Goal: Task Accomplishment & Management: Use online tool/utility

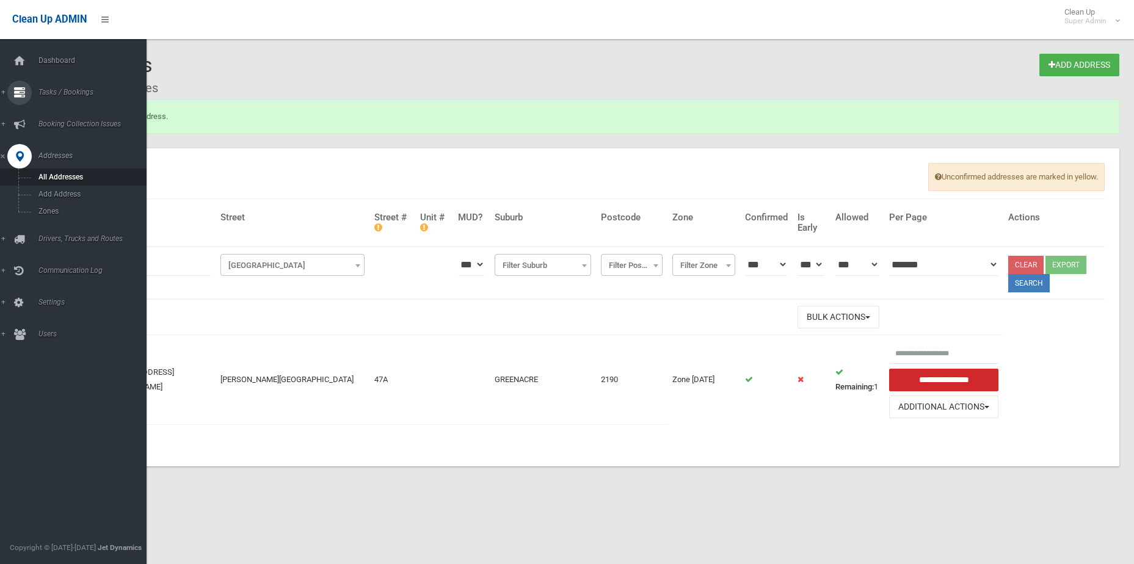
click at [36, 98] on link "Tasks / Bookings" at bounding box center [78, 93] width 156 height 24
click at [58, 186] on link "Search" at bounding box center [78, 181] width 156 height 17
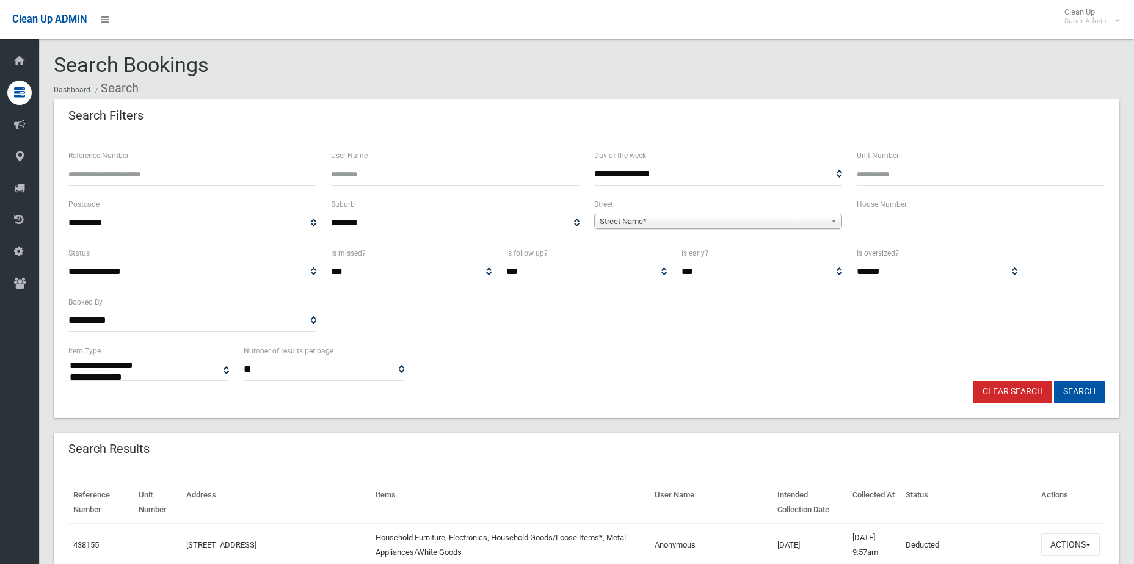
select select
type input "**"
click at [770, 225] on span "Street Name*" at bounding box center [713, 221] width 226 height 15
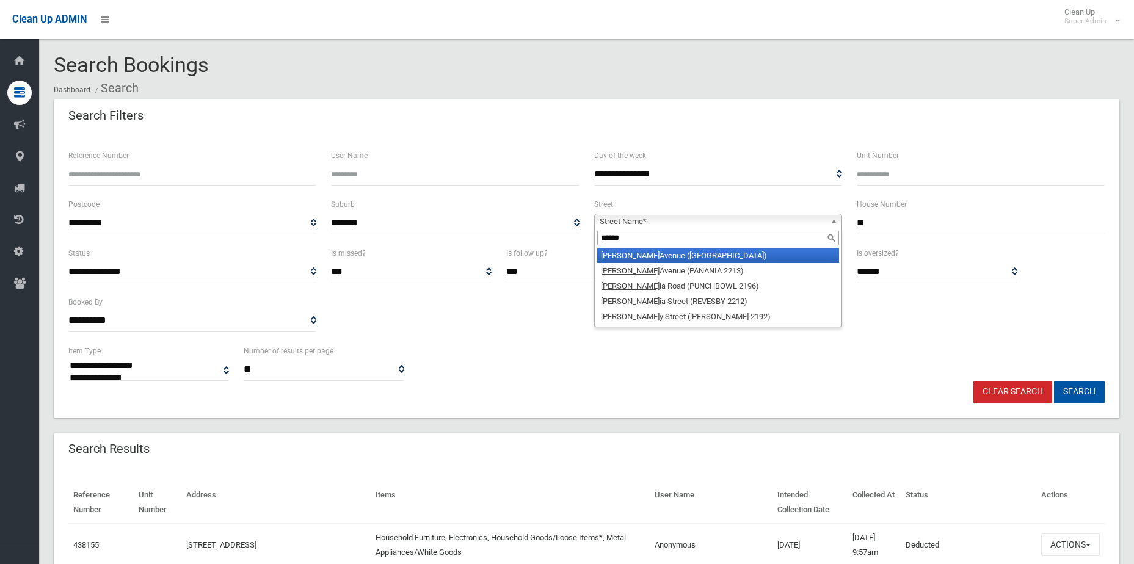
type input "*******"
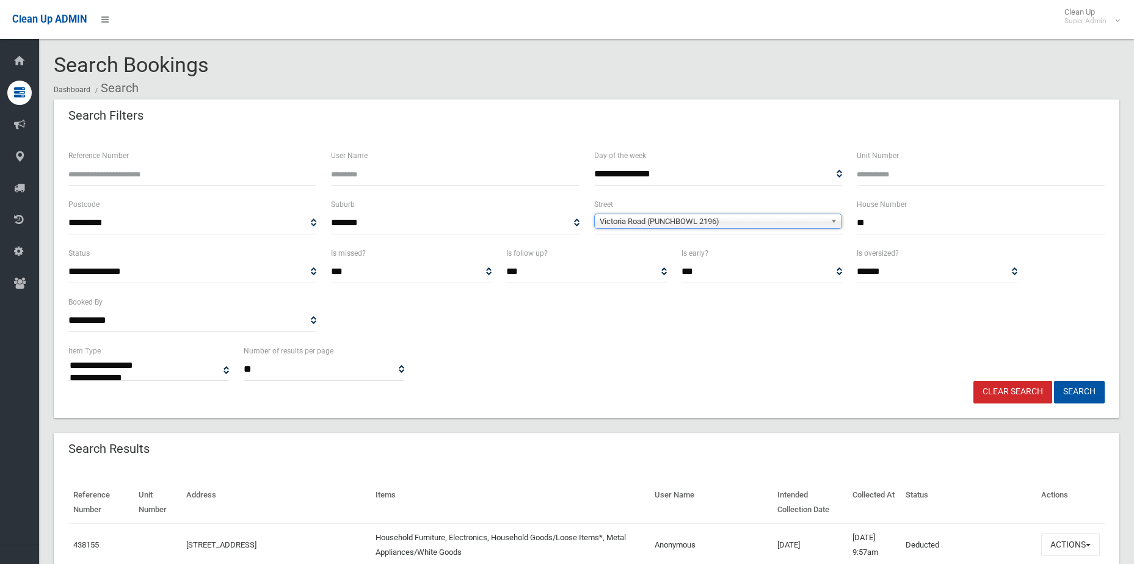
click at [1054, 381] on button "Search" at bounding box center [1079, 392] width 51 height 23
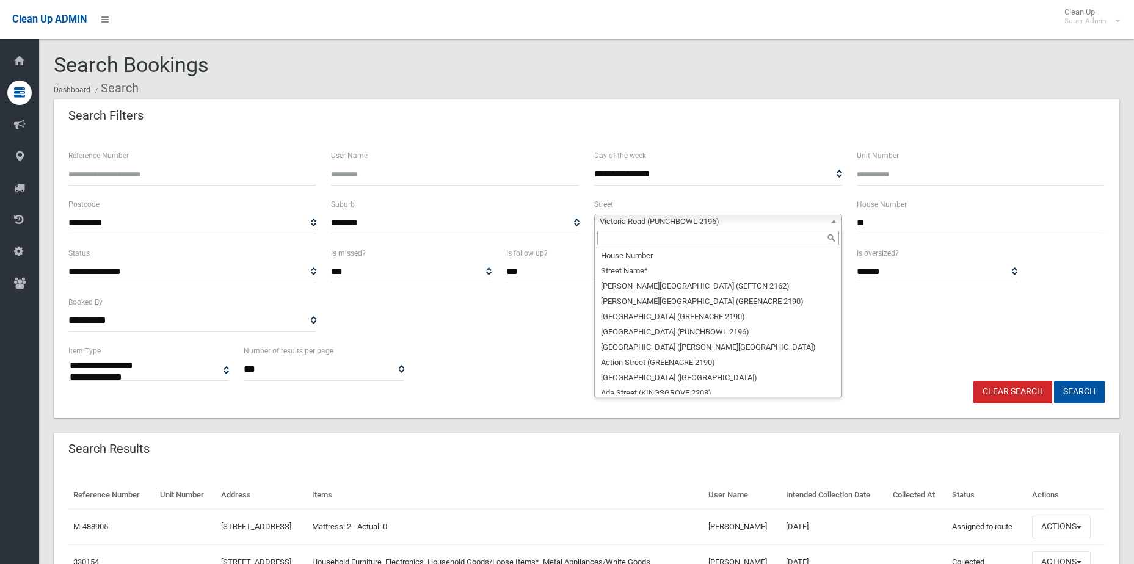
select select
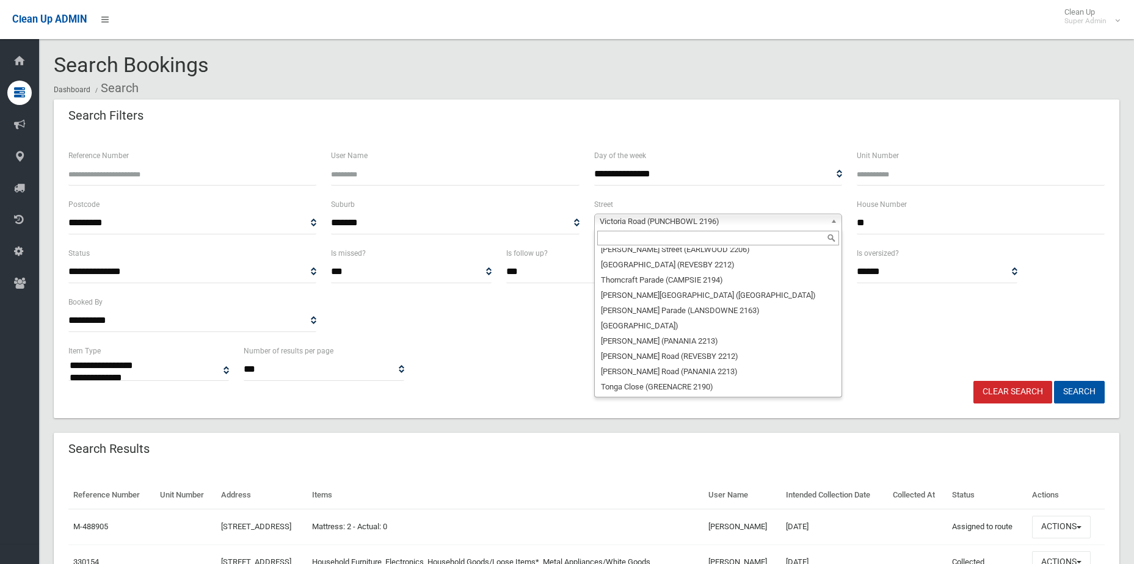
scroll to position [32720, 0]
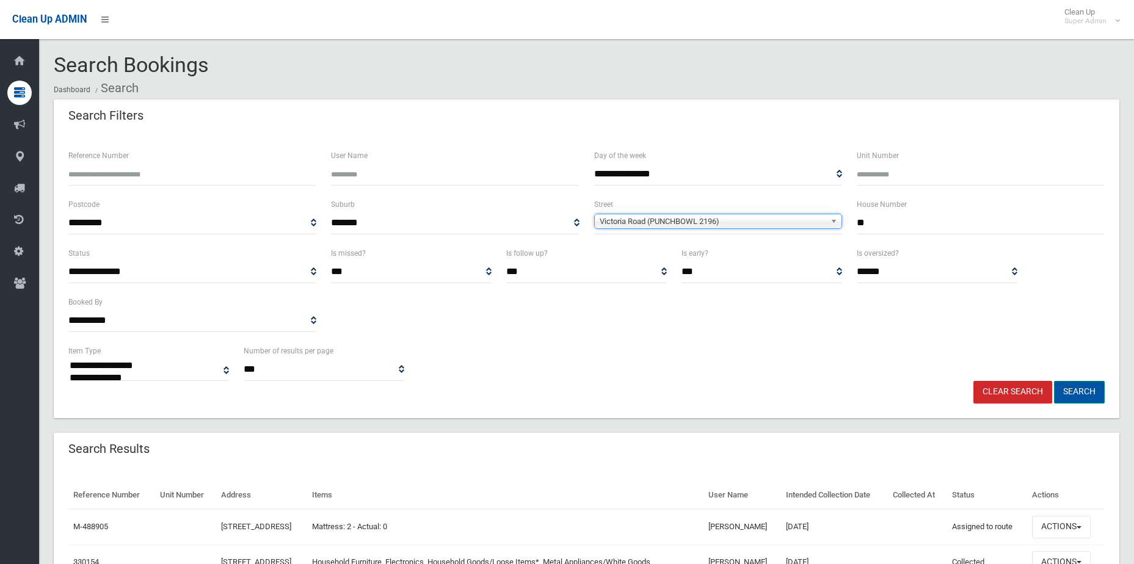
click at [1077, 392] on button "Search" at bounding box center [1079, 392] width 51 height 23
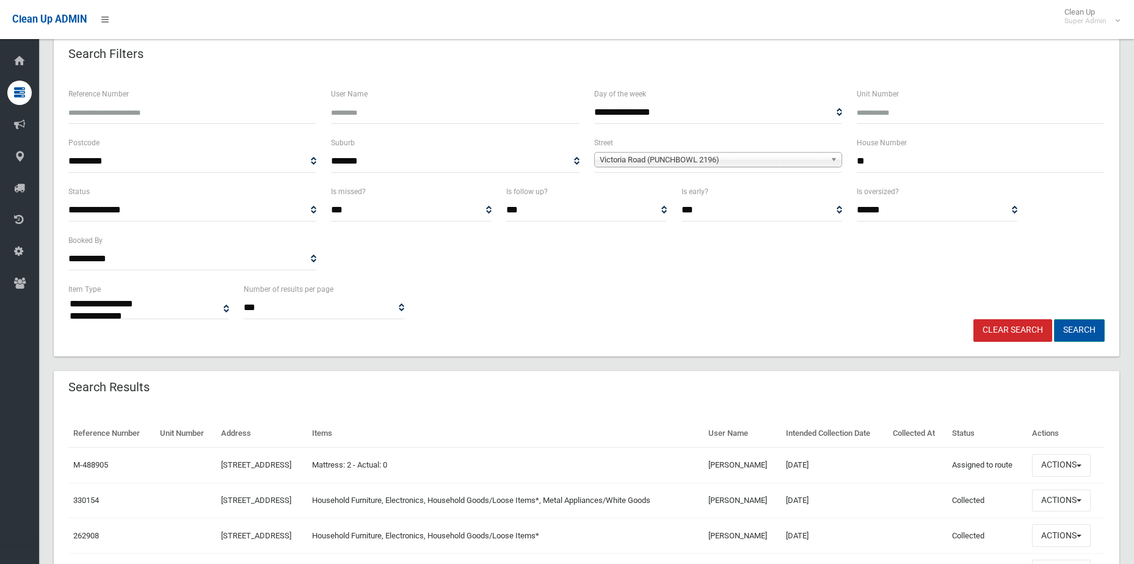
scroll to position [145, 0]
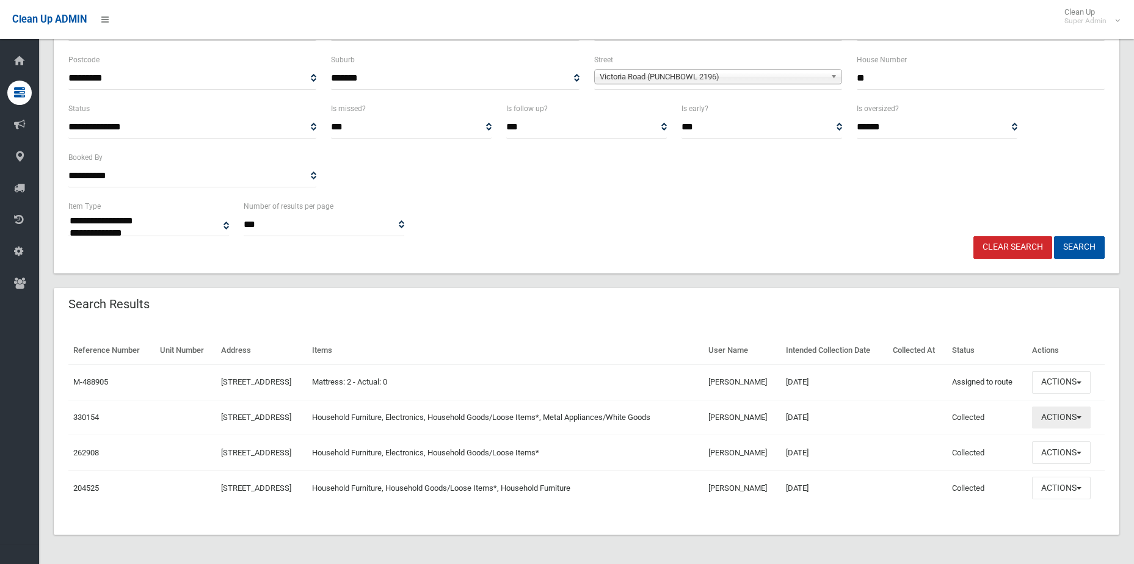
click at [1048, 423] on button "Actions" at bounding box center [1061, 418] width 59 height 23
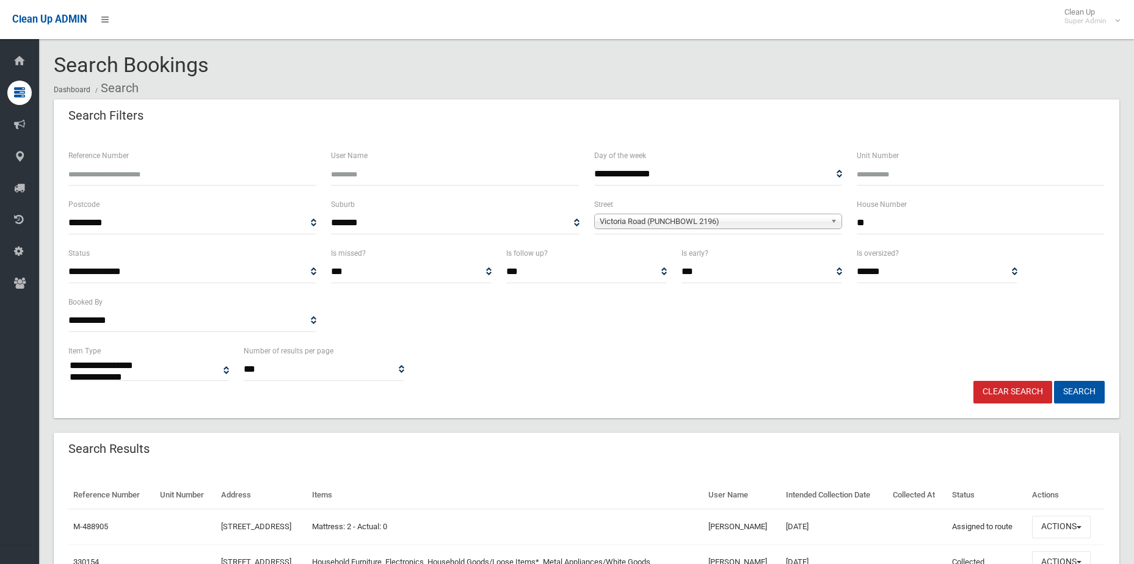
select select
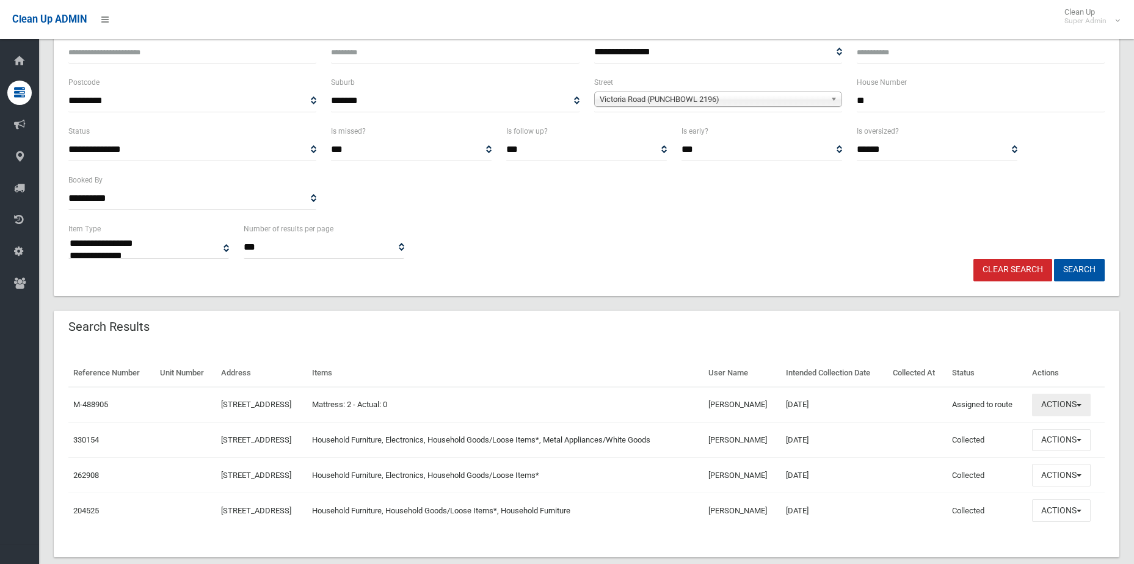
click at [1083, 404] on button "Actions" at bounding box center [1061, 405] width 59 height 23
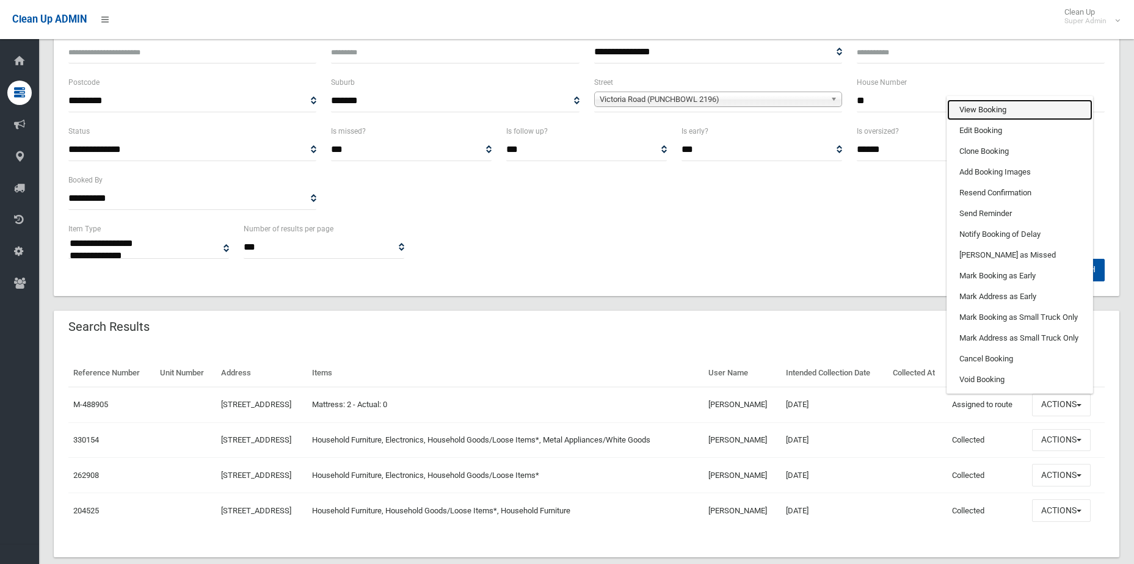
click at [1034, 111] on link "View Booking" at bounding box center [1020, 110] width 145 height 21
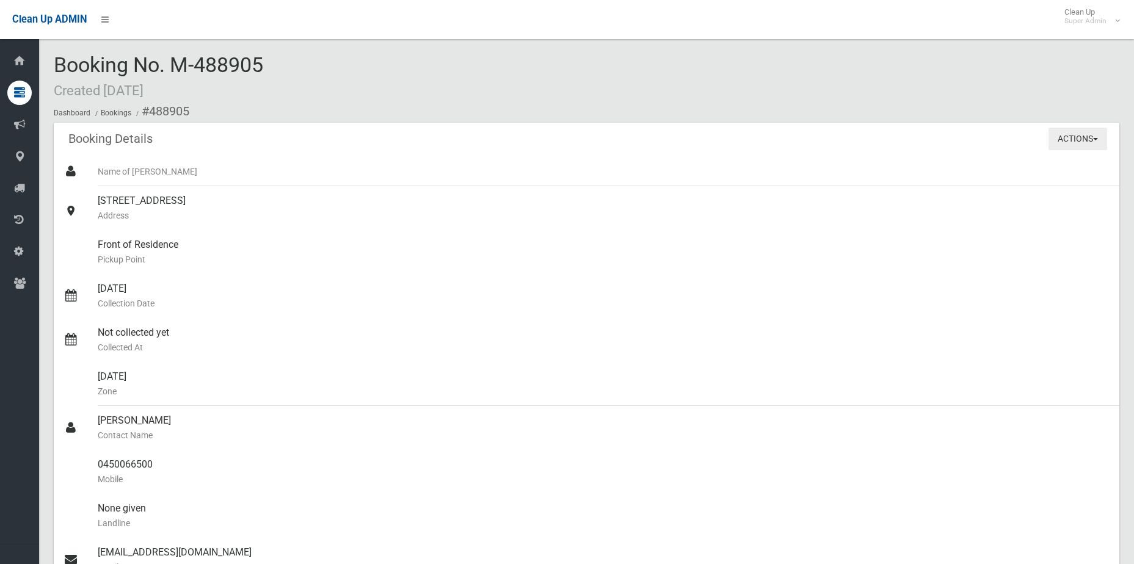
click at [1064, 146] on button "Actions" at bounding box center [1078, 139] width 59 height 23
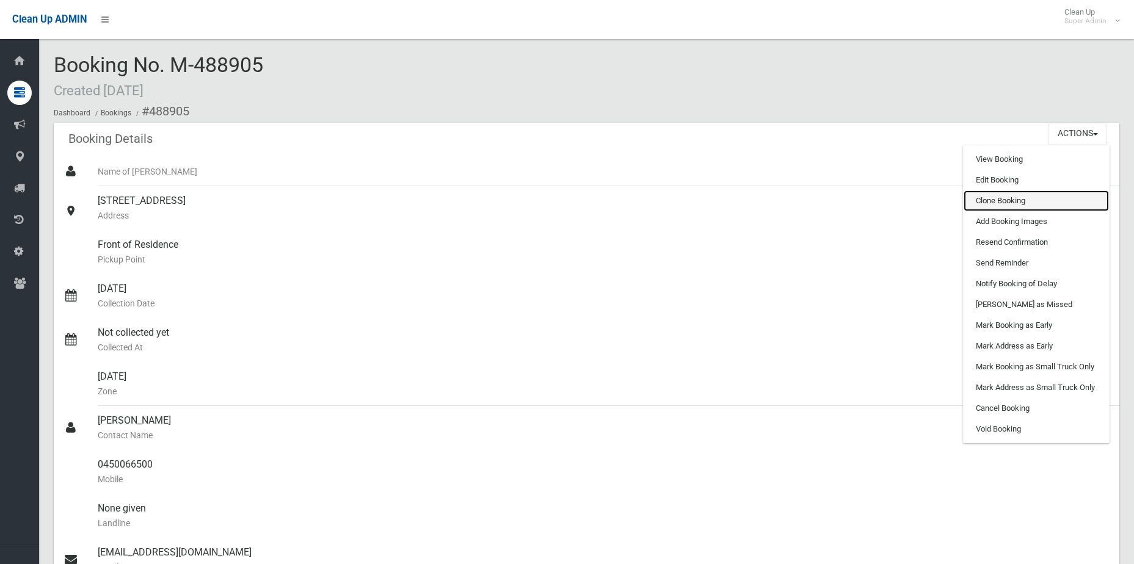
click at [1032, 204] on link "Clone Booking" at bounding box center [1036, 201] width 145 height 21
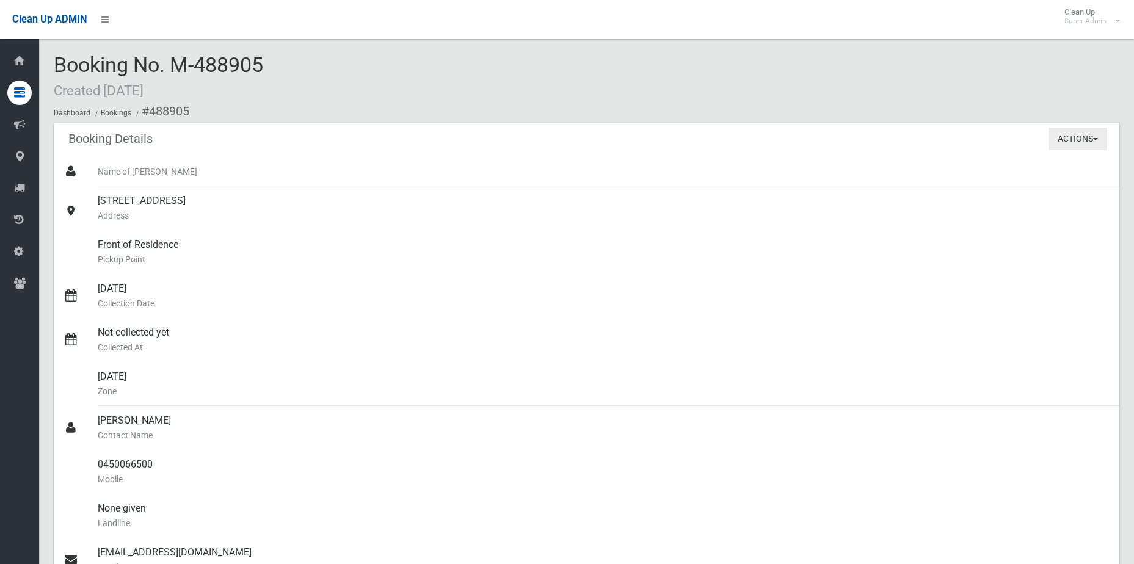
click at [1078, 138] on button "Actions" at bounding box center [1078, 139] width 59 height 23
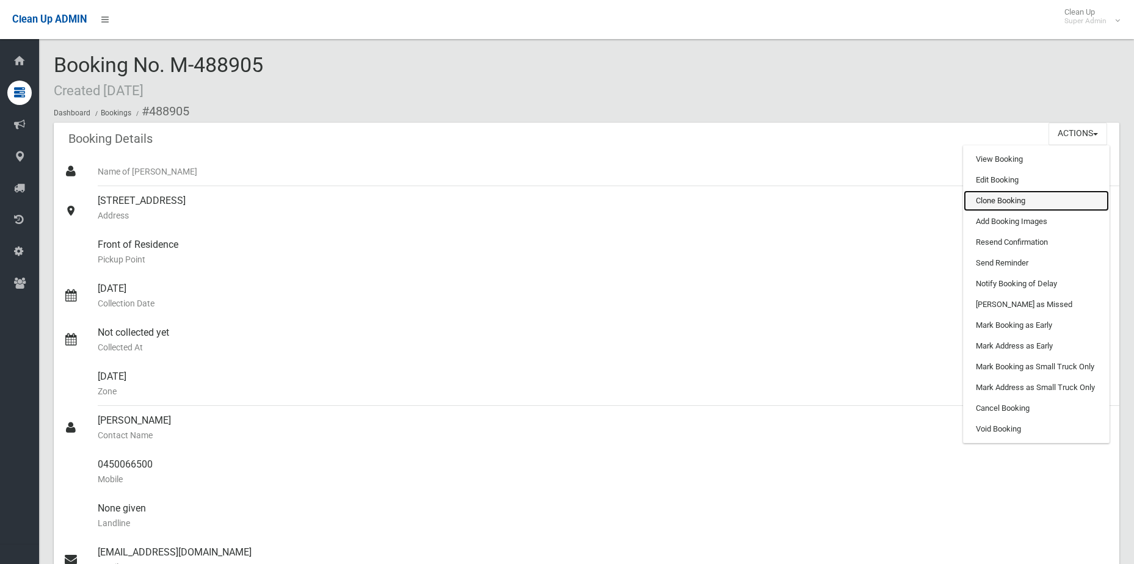
click at [1046, 208] on link "Clone Booking" at bounding box center [1036, 201] width 145 height 21
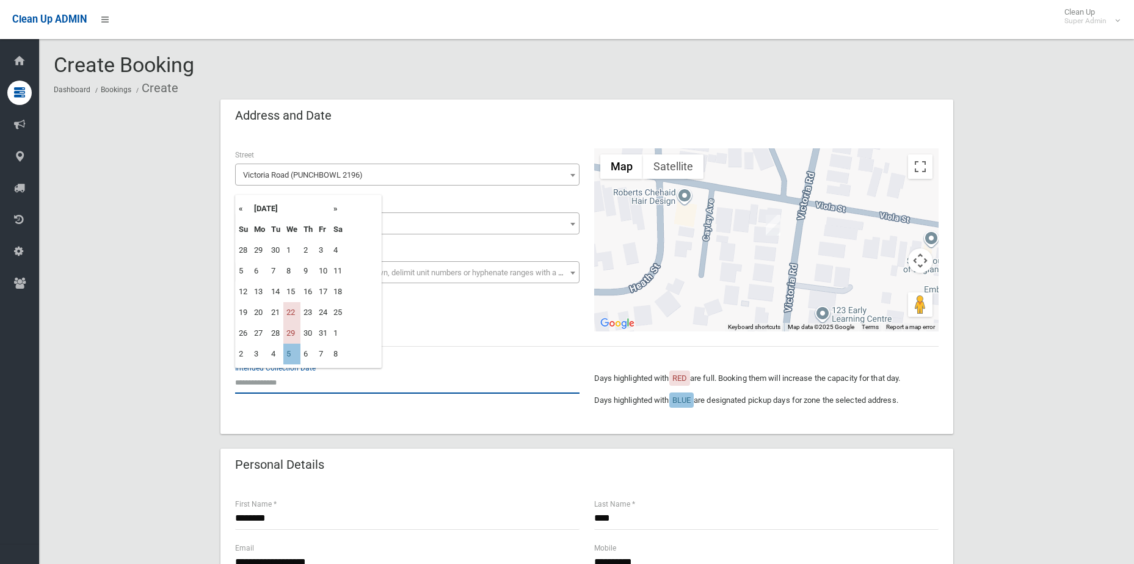
click at [273, 380] on input "text" at bounding box center [407, 382] width 345 height 23
click at [252, 385] on input "text" at bounding box center [407, 382] width 345 height 23
click at [288, 315] on td "22" at bounding box center [291, 312] width 17 height 21
type input "**********"
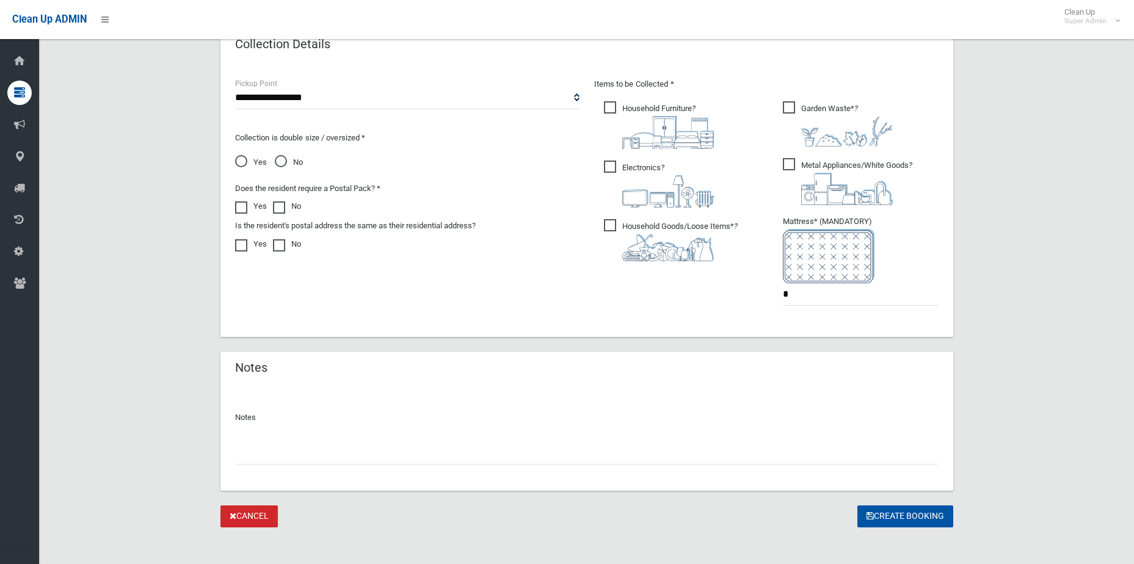
scroll to position [638, 0]
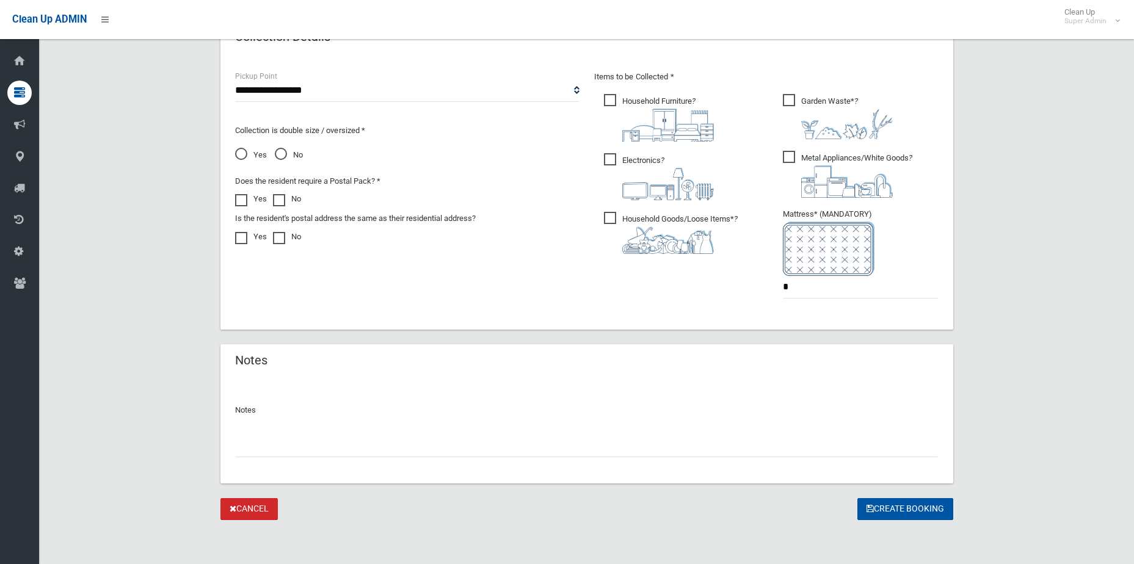
click at [612, 98] on span "Household Furniture ?" at bounding box center [659, 118] width 110 height 48
click at [799, 102] on span "Garden Waste* ?" at bounding box center [838, 116] width 110 height 45
click at [793, 166] on span "Metal Appliances/White Goods ?" at bounding box center [848, 174] width 130 height 47
click at [634, 162] on span "Electronics ?" at bounding box center [659, 176] width 110 height 47
click at [865, 436] on input "text" at bounding box center [587, 446] width 704 height 23
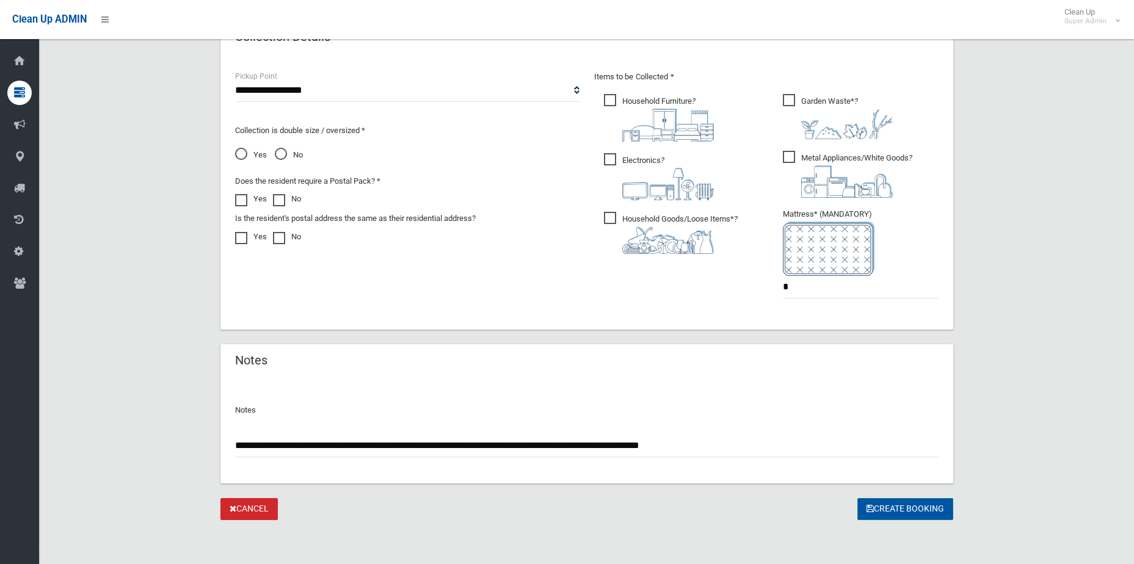
type input "**********"
click at [885, 509] on button "Create Booking" at bounding box center [906, 509] width 96 height 23
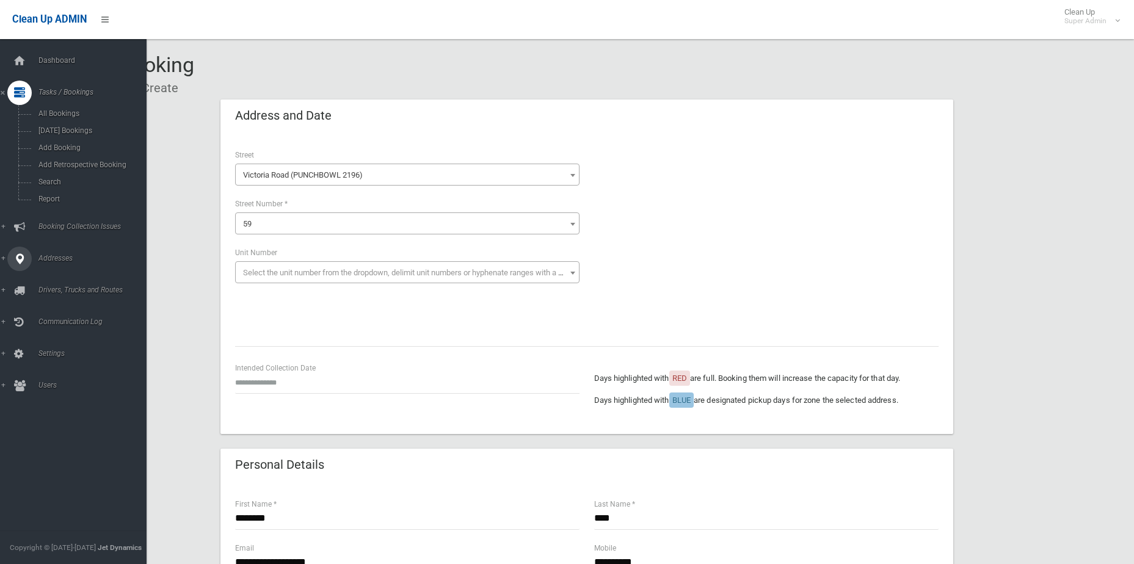
scroll to position [638, 0]
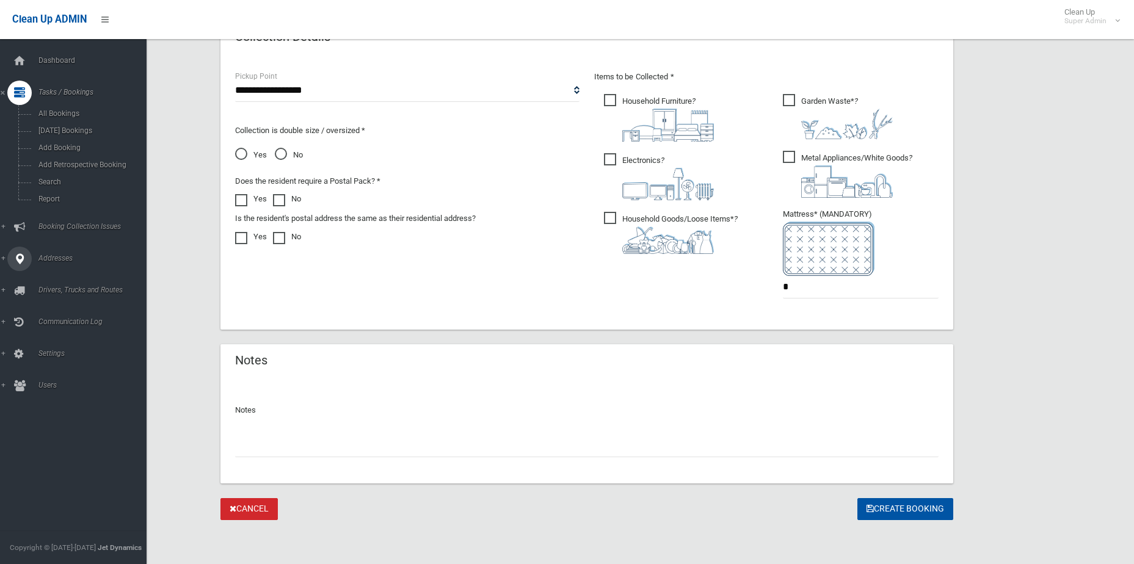
click at [37, 266] on link "Addresses" at bounding box center [78, 259] width 156 height 24
click at [67, 182] on link "All Addresses" at bounding box center [78, 177] width 156 height 17
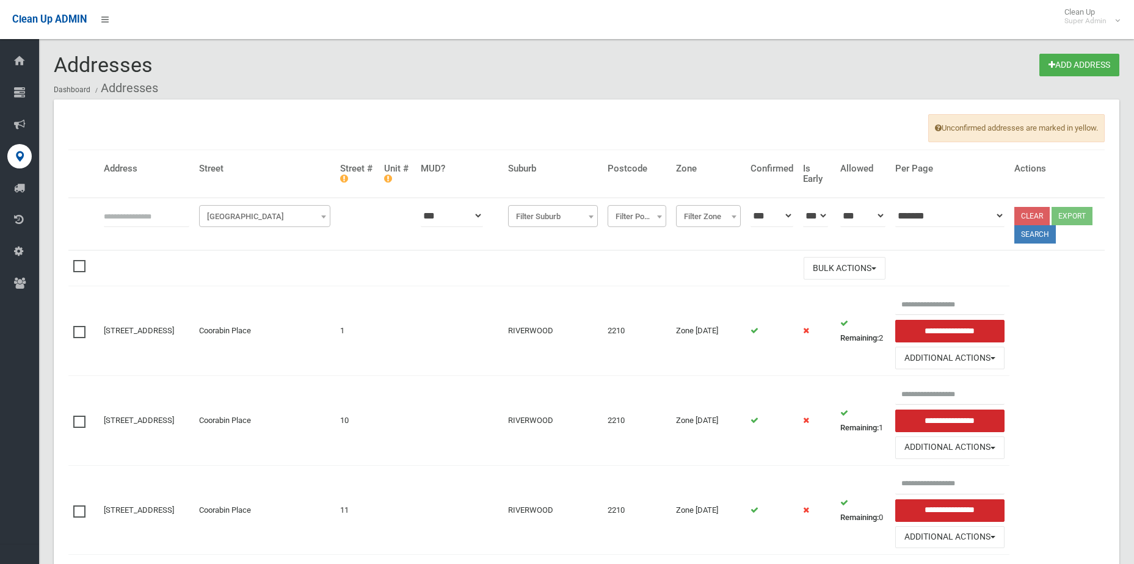
click at [155, 208] on input "text" at bounding box center [147, 216] width 86 height 23
type input "**********"
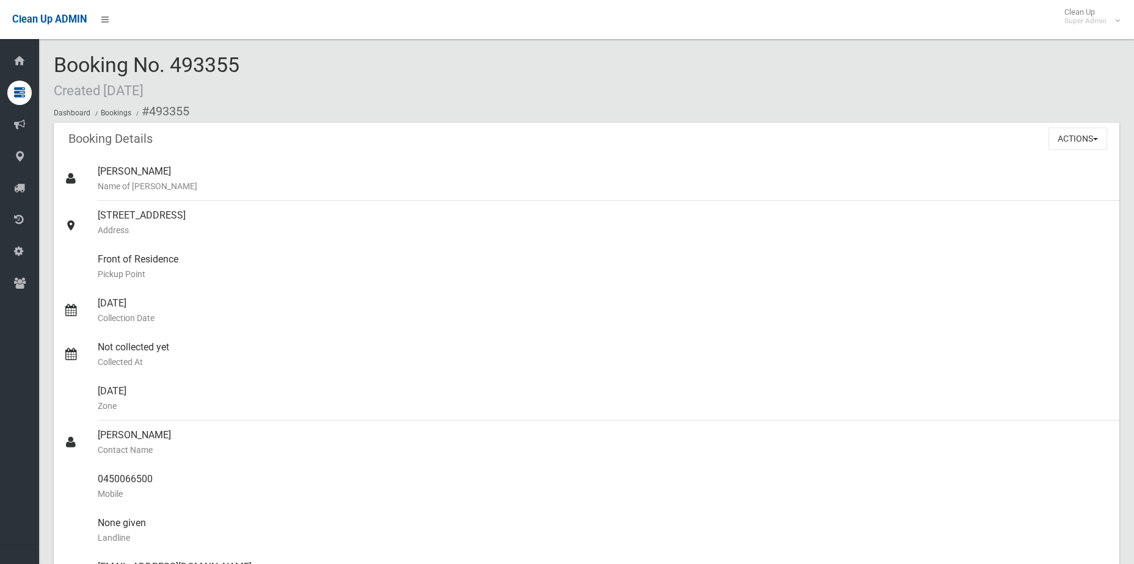
click at [1067, 126] on div "Actions View Booking Edit Booking Clone Booking Add Booking Images Resend Confi…" at bounding box center [1084, 139] width 71 height 32
click at [1068, 131] on button "Actions" at bounding box center [1078, 139] width 59 height 23
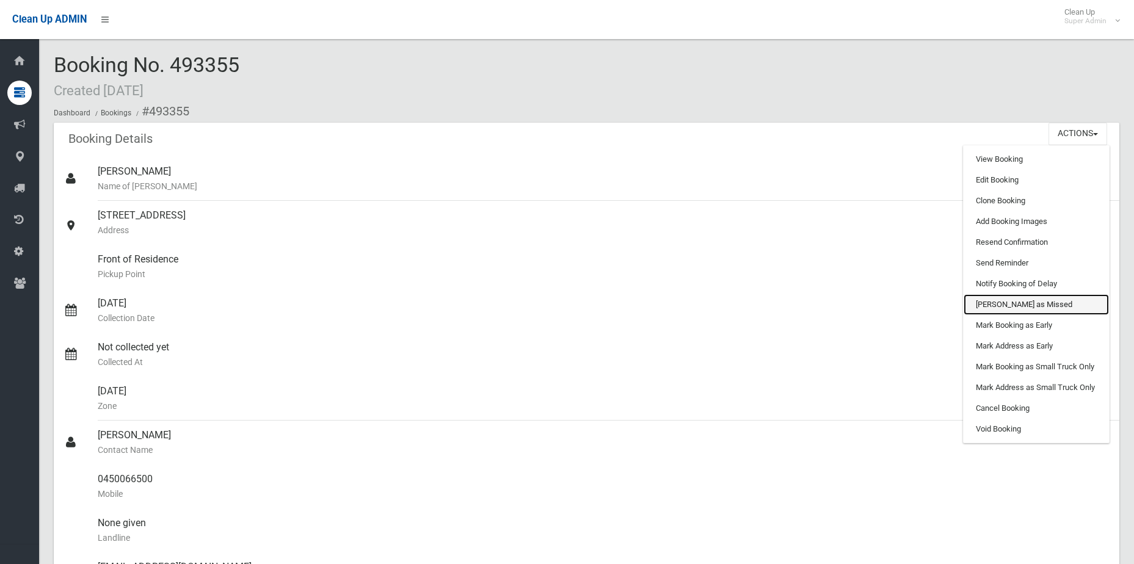
click at [1038, 299] on link "[PERSON_NAME] as Missed" at bounding box center [1036, 304] width 145 height 21
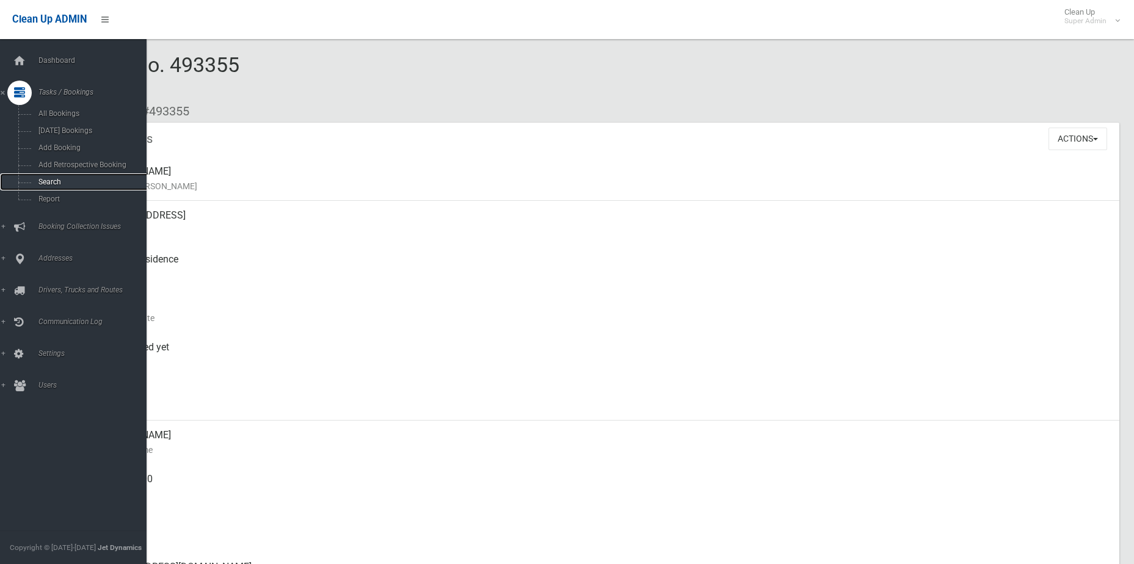
click at [74, 177] on link "Search" at bounding box center [78, 181] width 156 height 17
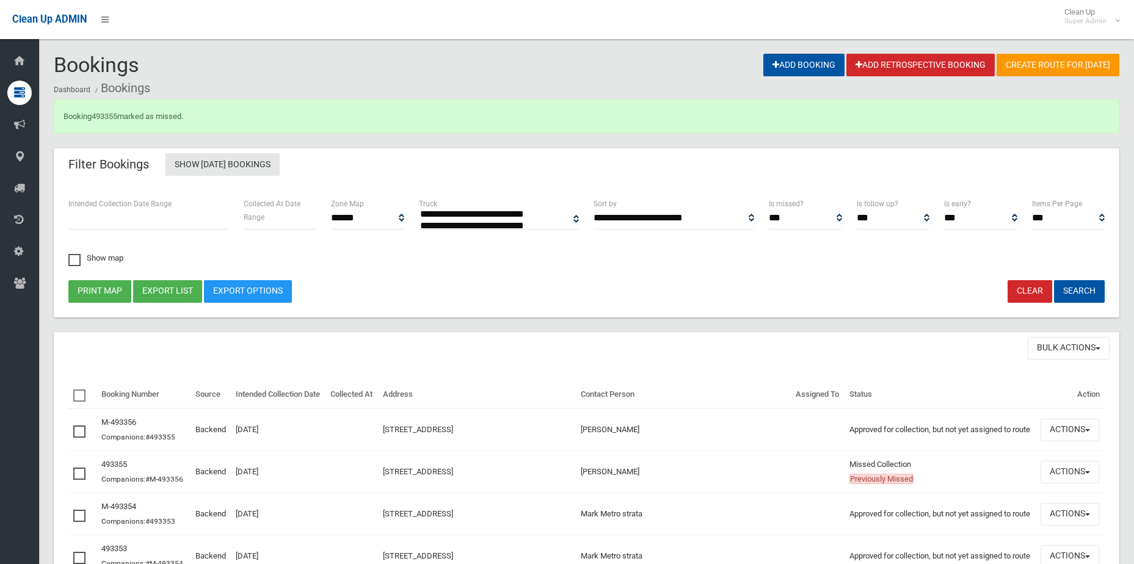
select select
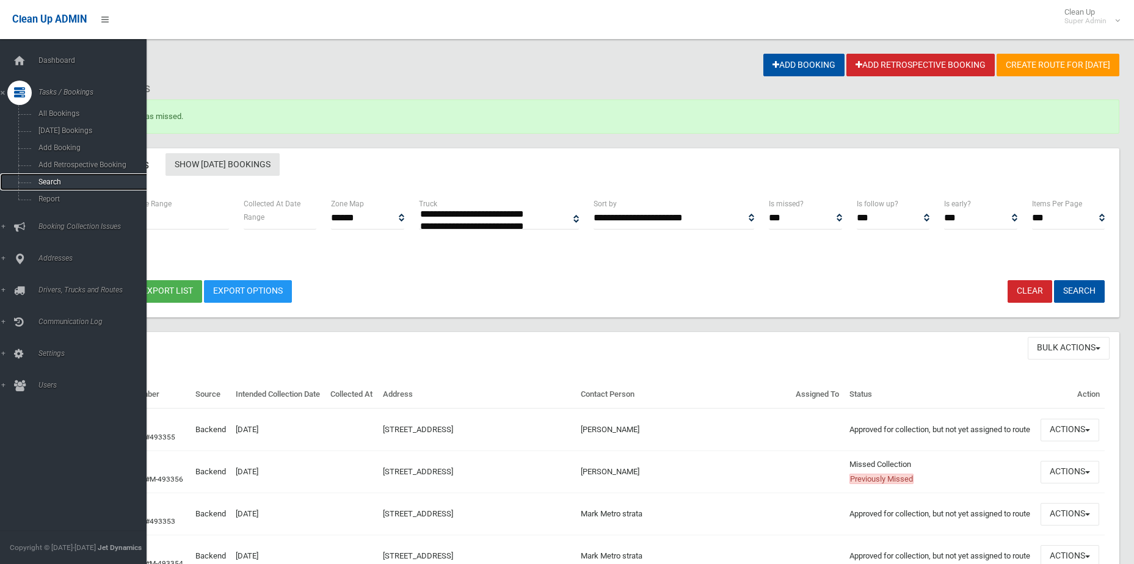
click at [67, 182] on span "Search" at bounding box center [90, 182] width 111 height 9
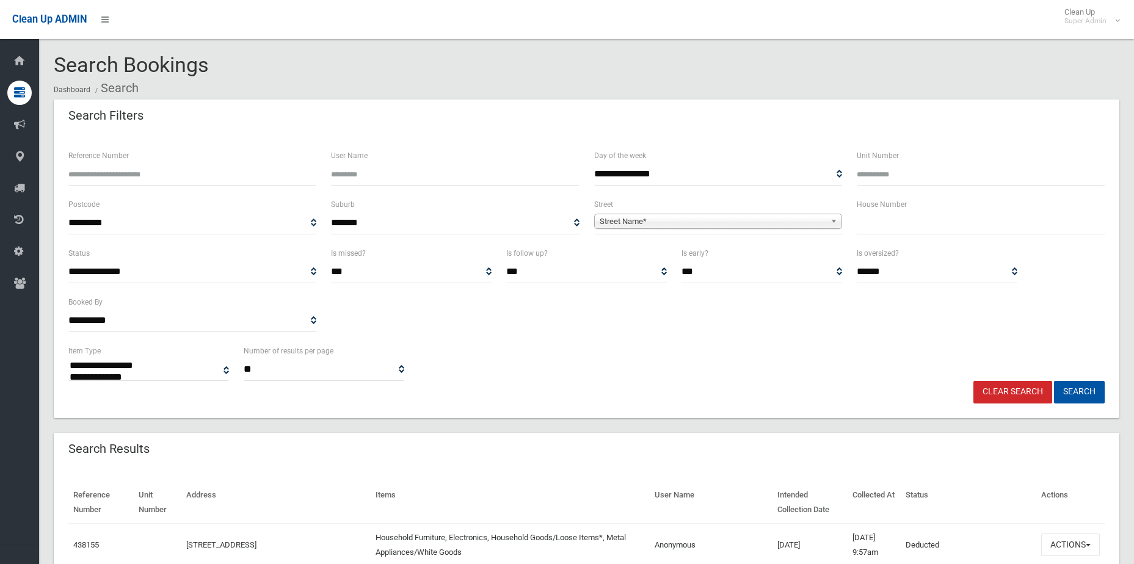
select select
click at [869, 222] on input "text" at bounding box center [981, 223] width 248 height 23
type input "**"
click at [721, 225] on span "Street Name*" at bounding box center [713, 221] width 226 height 15
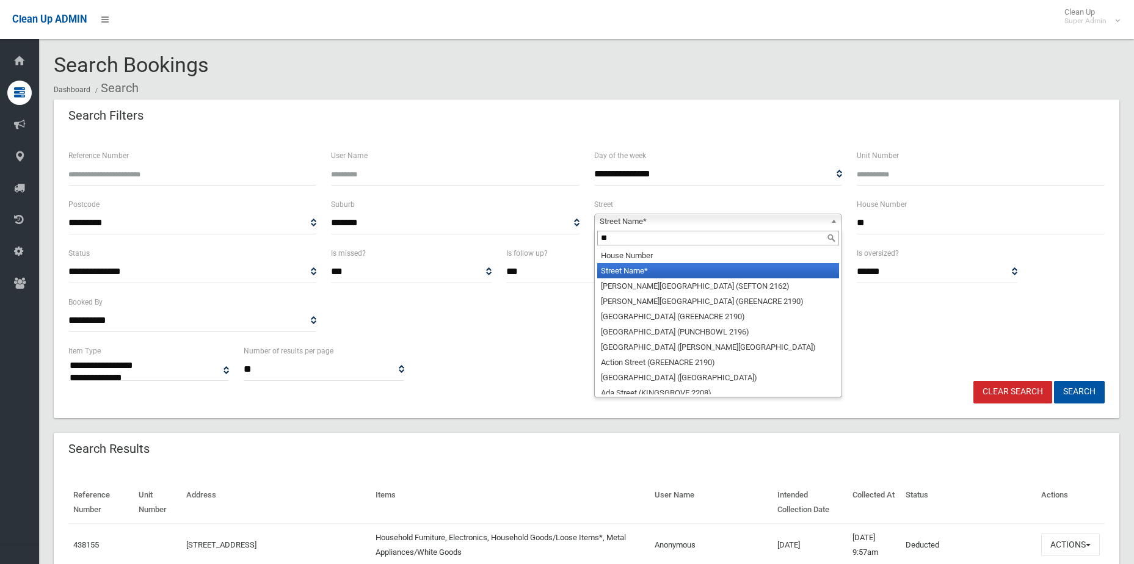
type input "***"
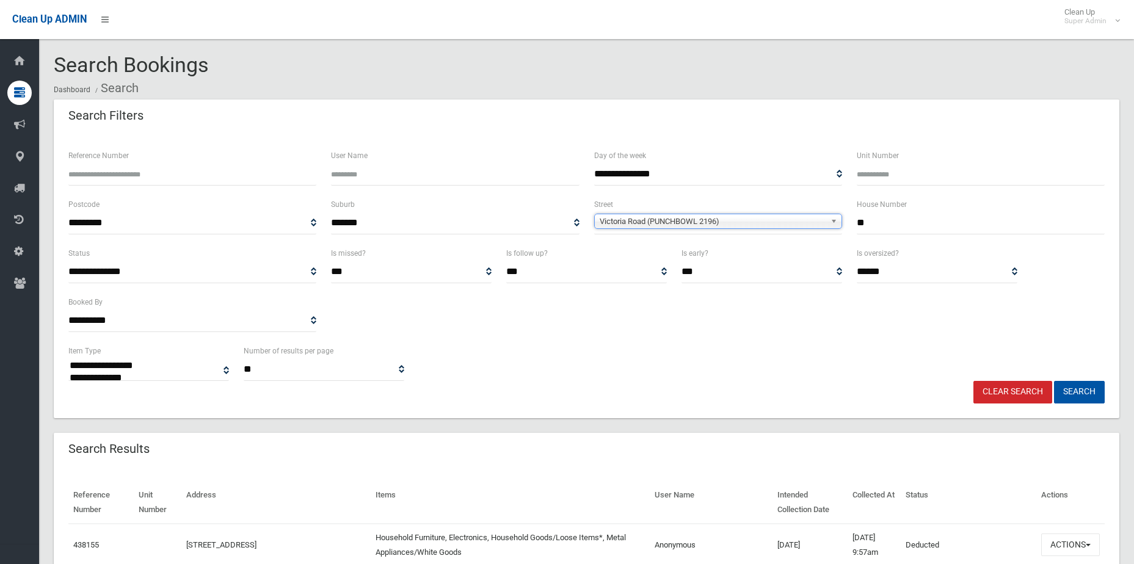
click at [1054, 381] on button "Search" at bounding box center [1079, 392] width 51 height 23
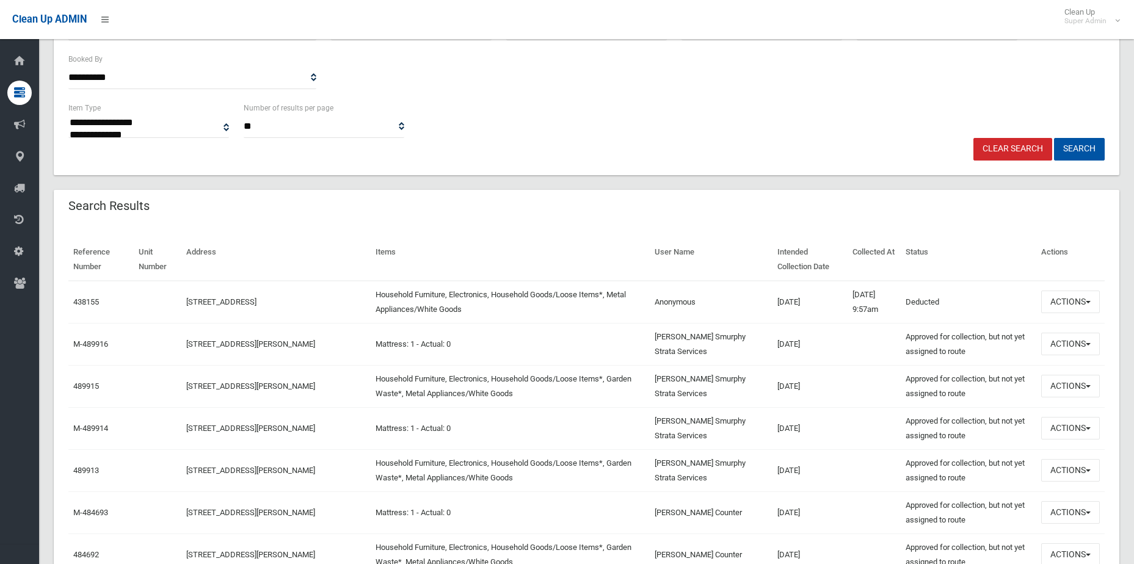
scroll to position [244, 0]
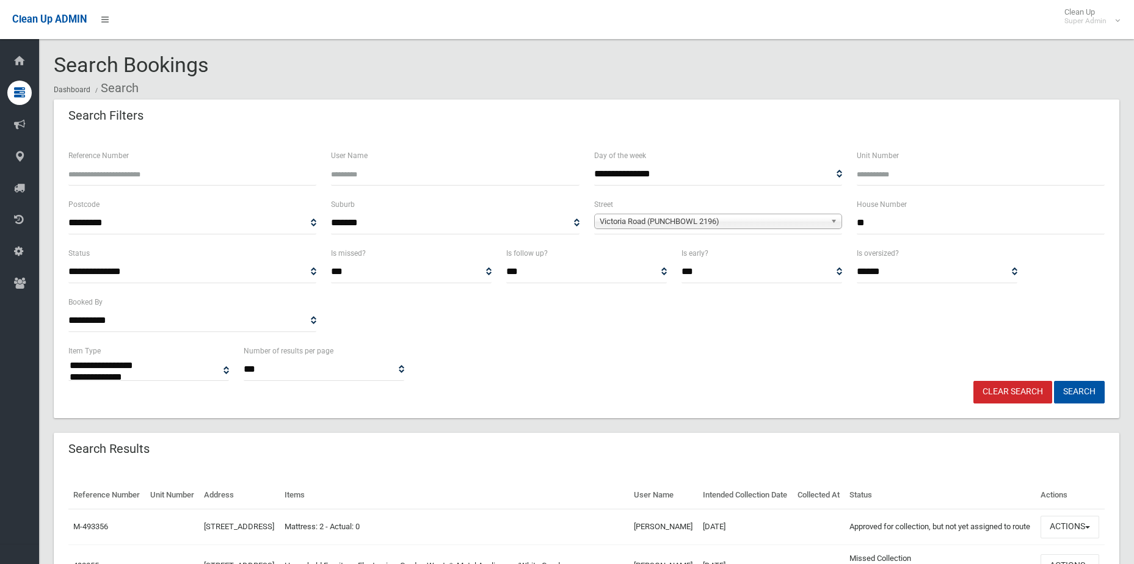
select select
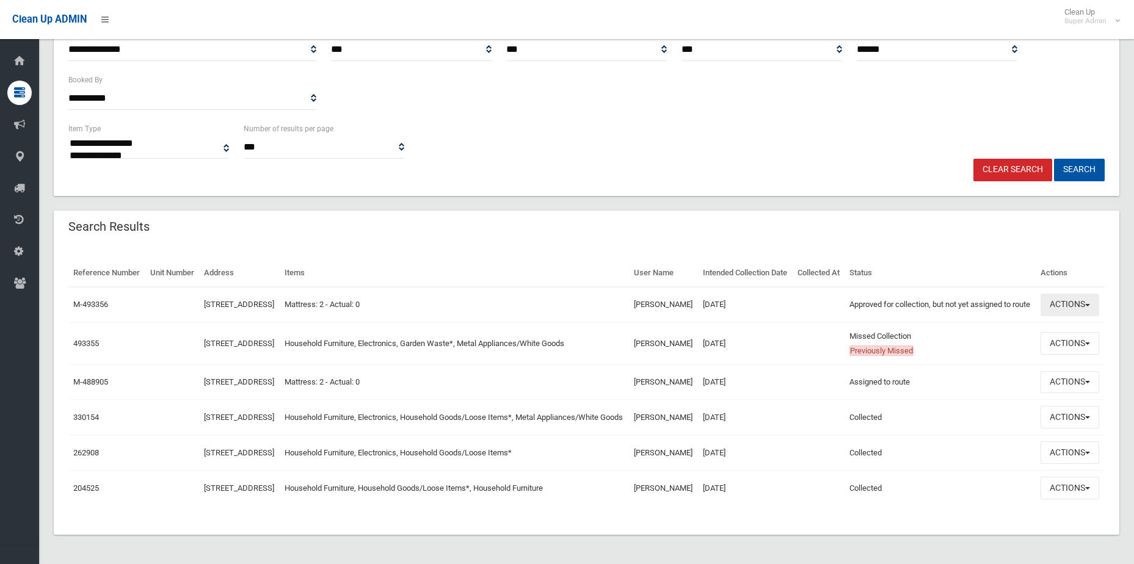
click at [1068, 294] on button "Actions" at bounding box center [1070, 305] width 59 height 23
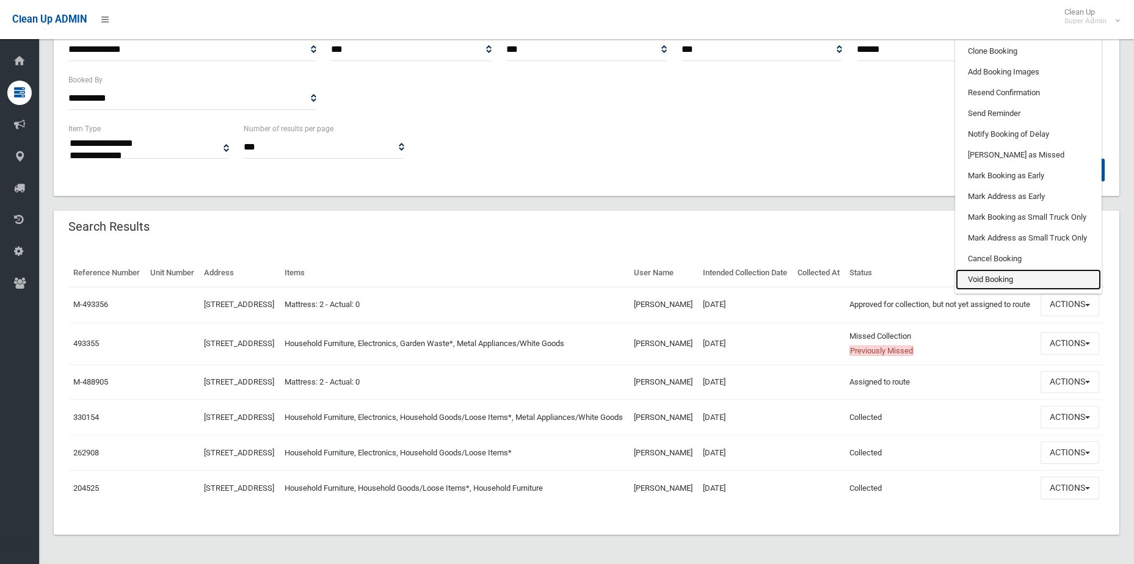
click at [1007, 269] on link "Void Booking" at bounding box center [1028, 279] width 145 height 21
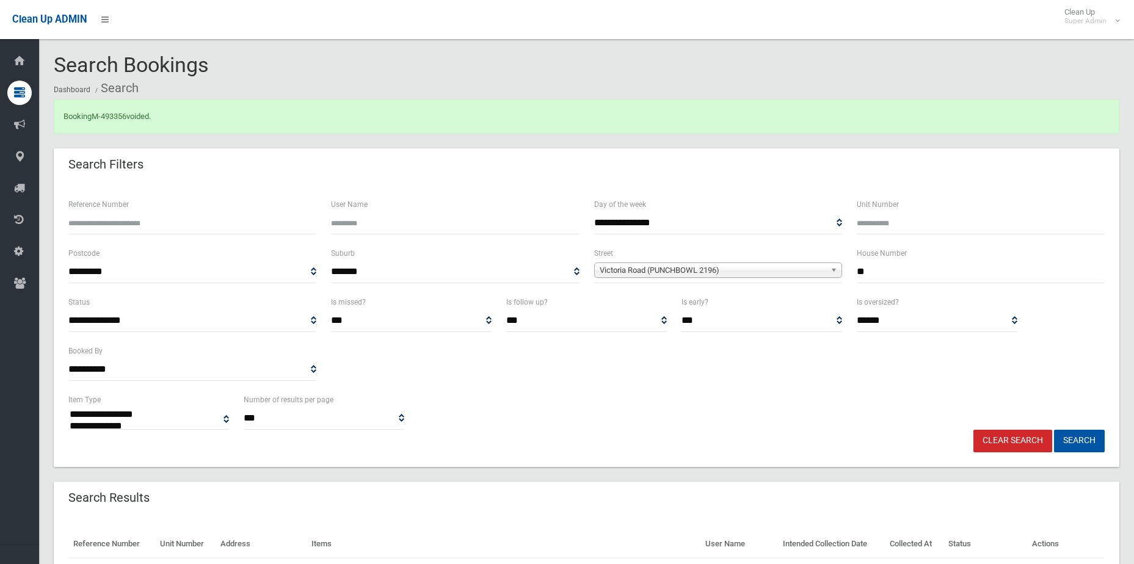
select select
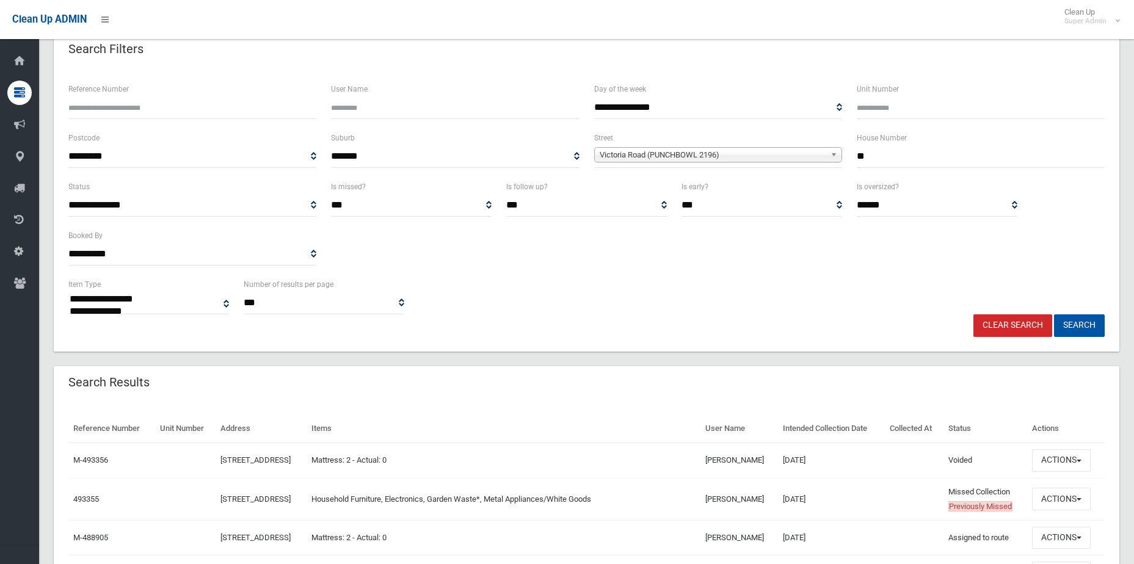
scroll to position [183, 0]
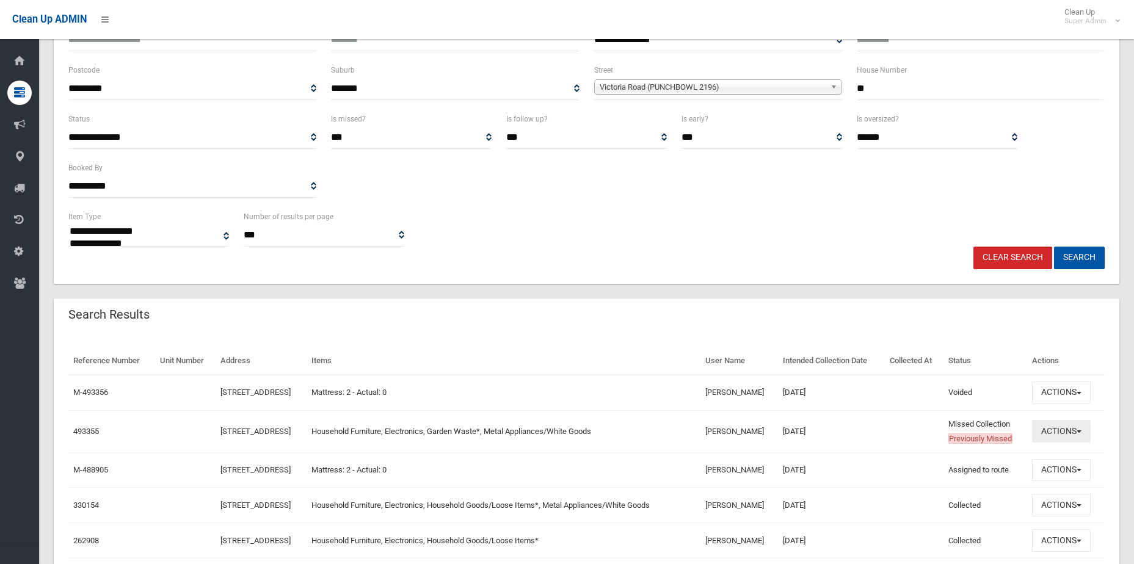
click at [1051, 431] on button "Actions" at bounding box center [1061, 431] width 59 height 23
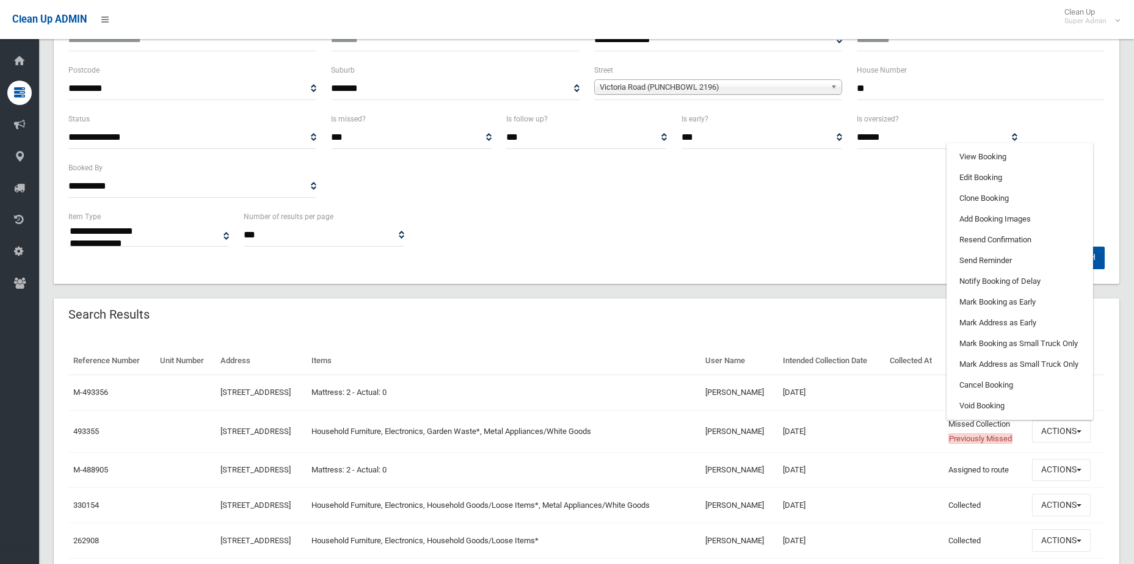
click at [839, 205] on div "**********" at bounding box center [586, 161] width 1051 height 98
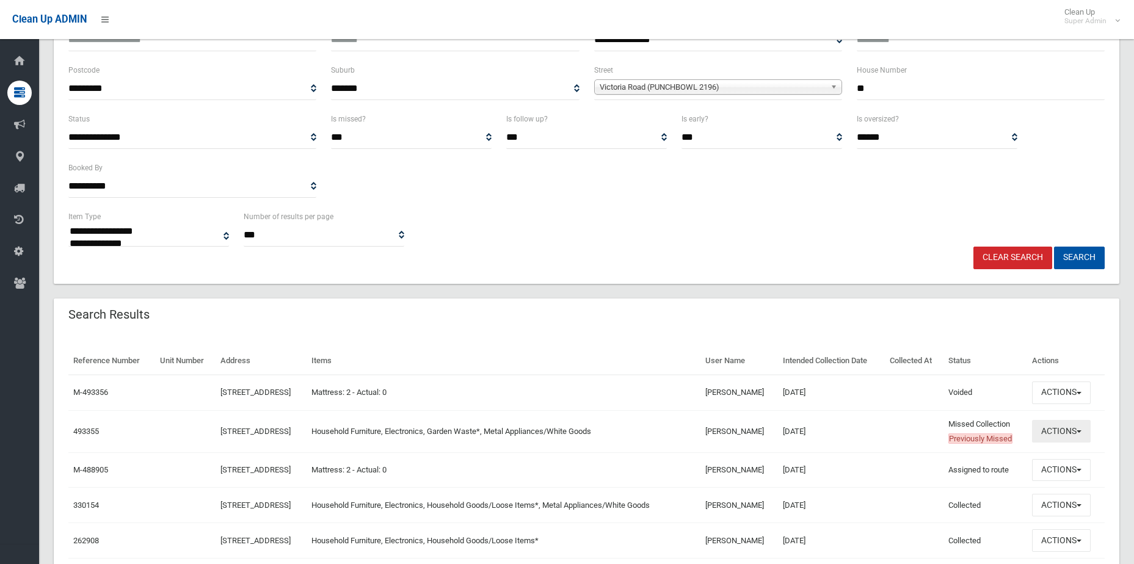
click at [1087, 427] on button "Actions" at bounding box center [1061, 431] width 59 height 23
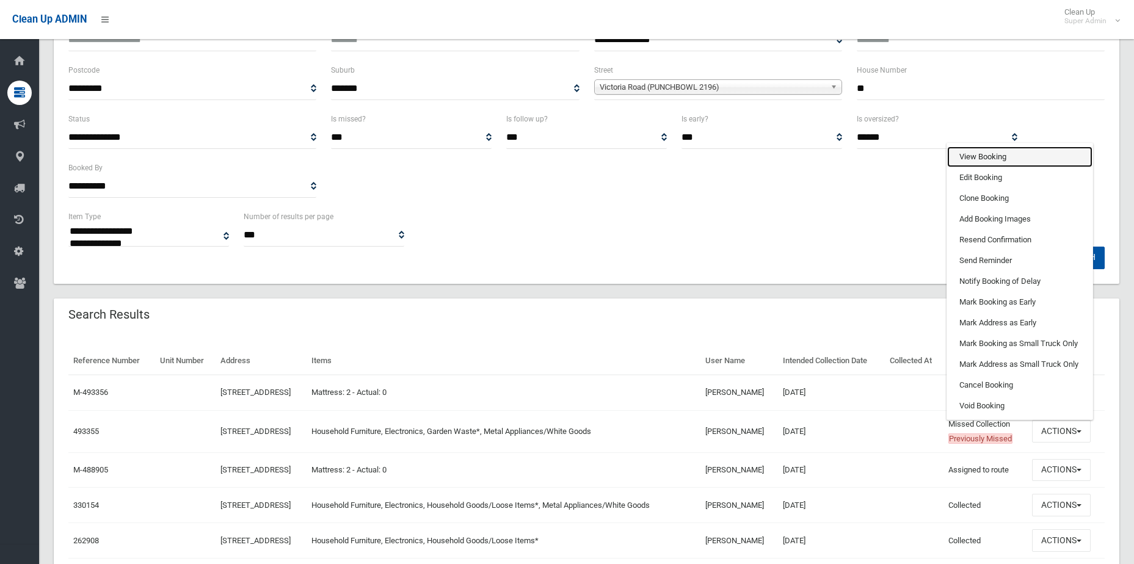
click at [999, 158] on link "View Booking" at bounding box center [1020, 157] width 145 height 21
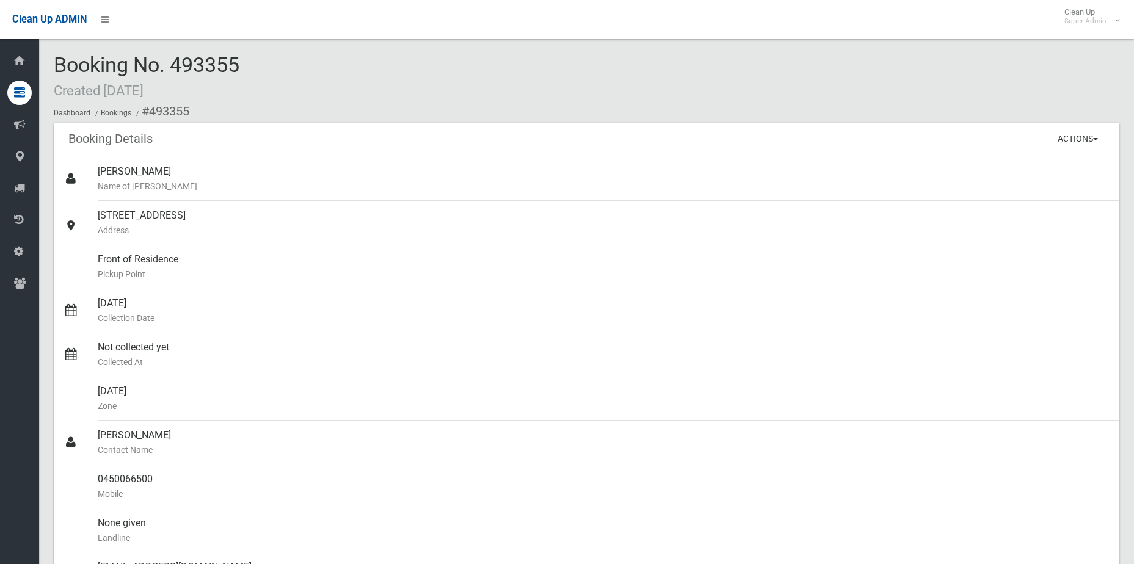
scroll to position [733, 0]
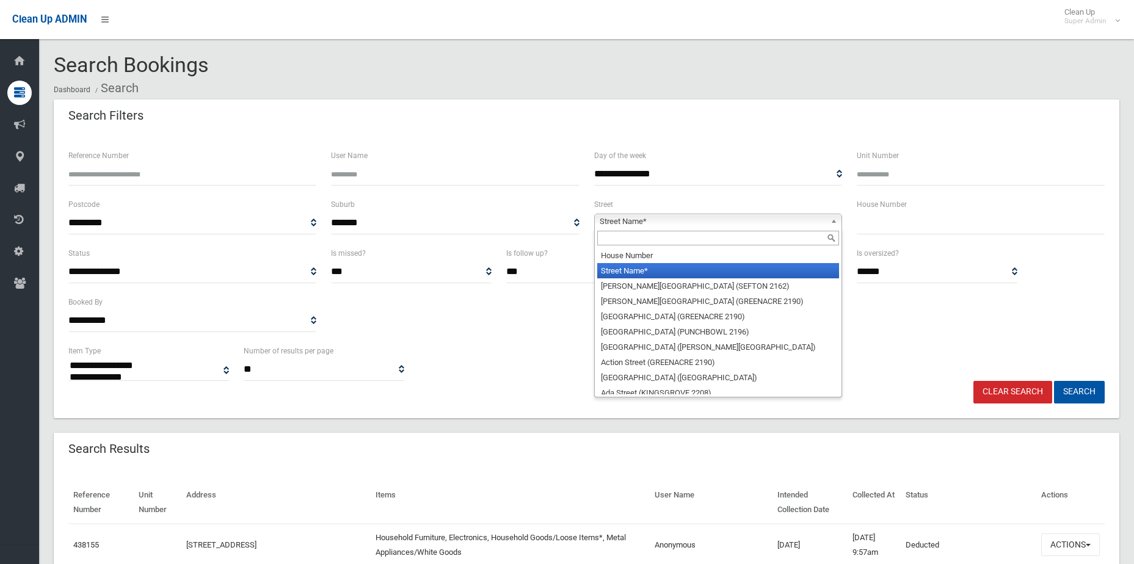
select select
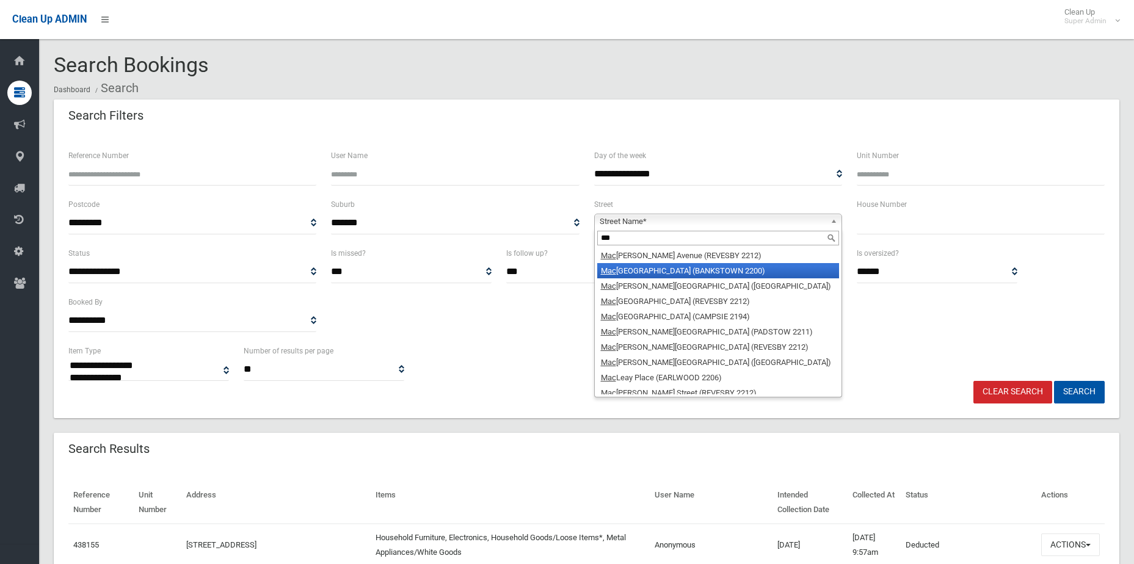
type input "***"
click at [552, 89] on ol "Dashboard Search" at bounding box center [587, 88] width 1066 height 23
